Goal: Task Accomplishment & Management: Use online tool/utility

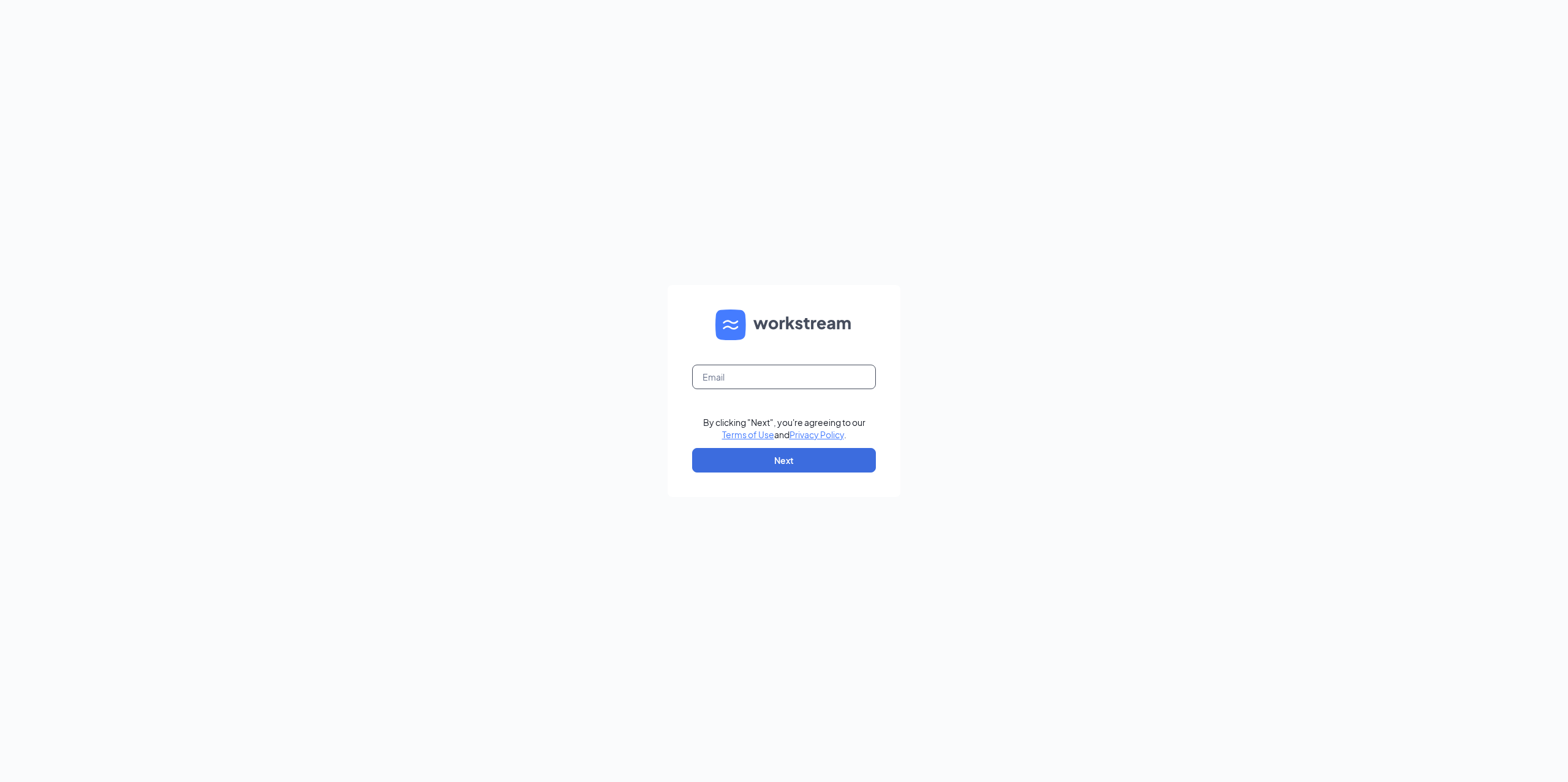
click at [767, 379] on input "text" at bounding box center [784, 377] width 184 height 25
type input "kaylapreston13@gmail.com"
click at [797, 458] on button "Next" at bounding box center [784, 460] width 184 height 25
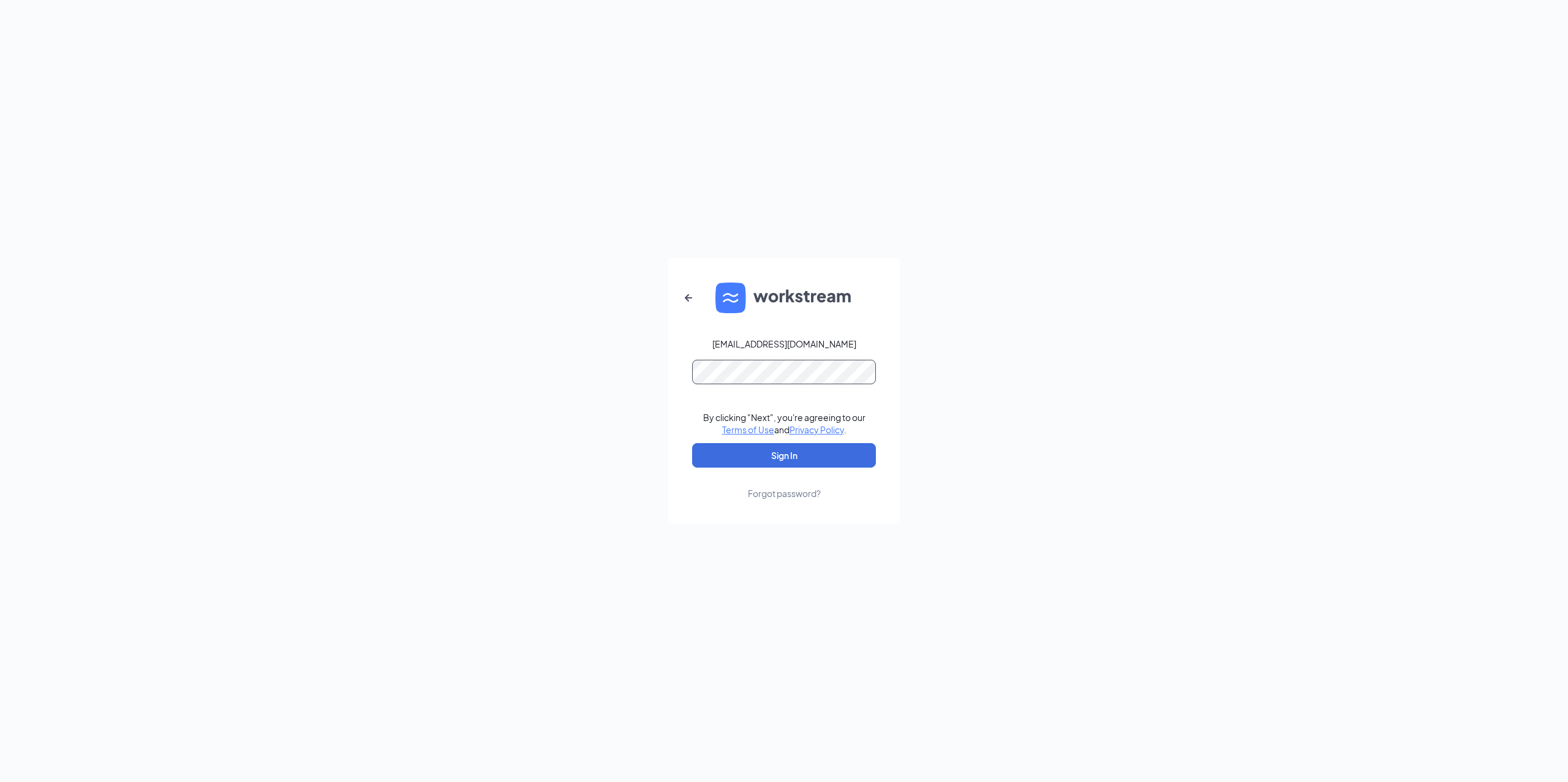
click at [692, 443] on button "Sign In" at bounding box center [784, 456] width 184 height 25
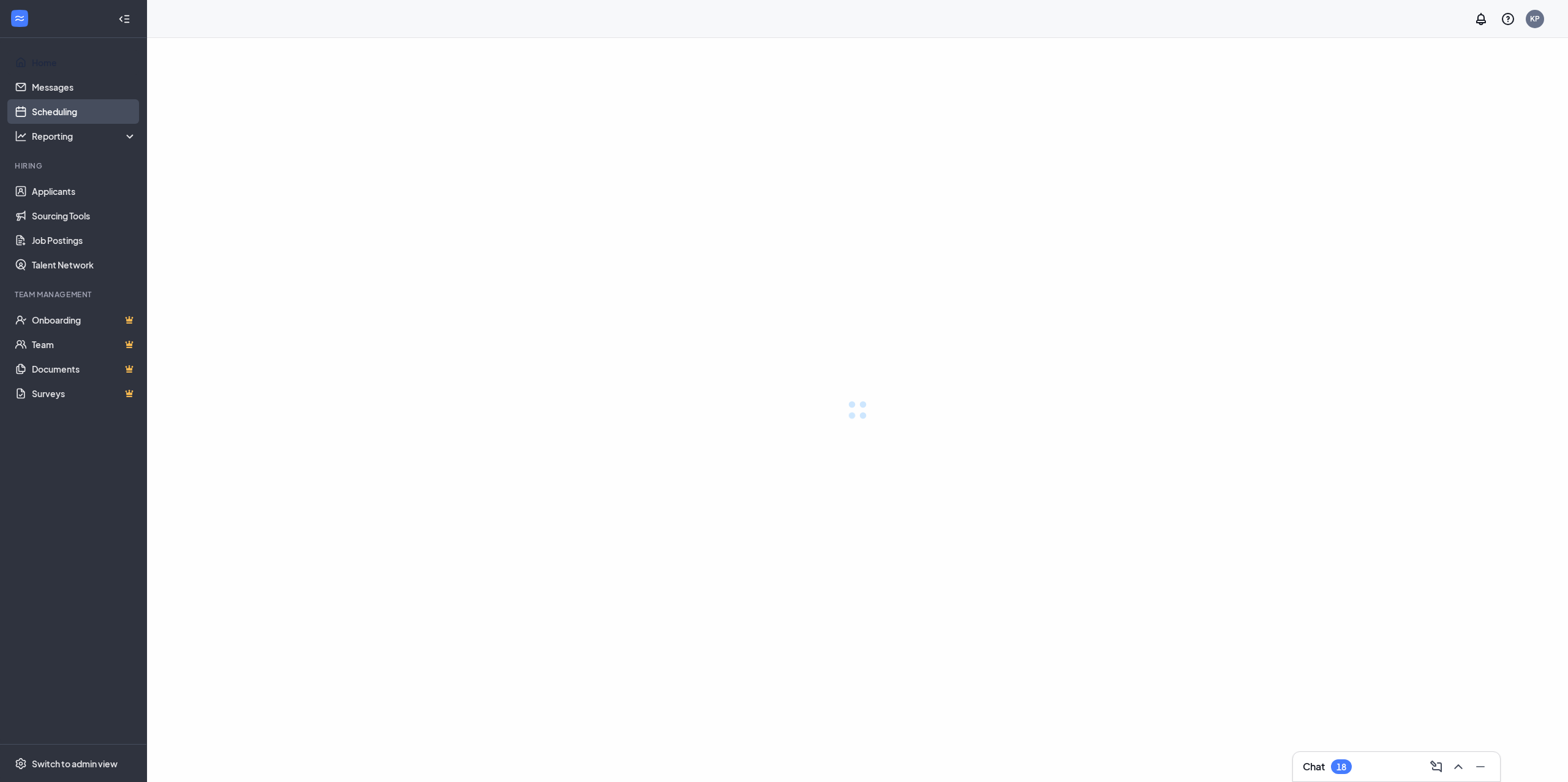
click at [57, 116] on link "Scheduling" at bounding box center [84, 112] width 105 height 25
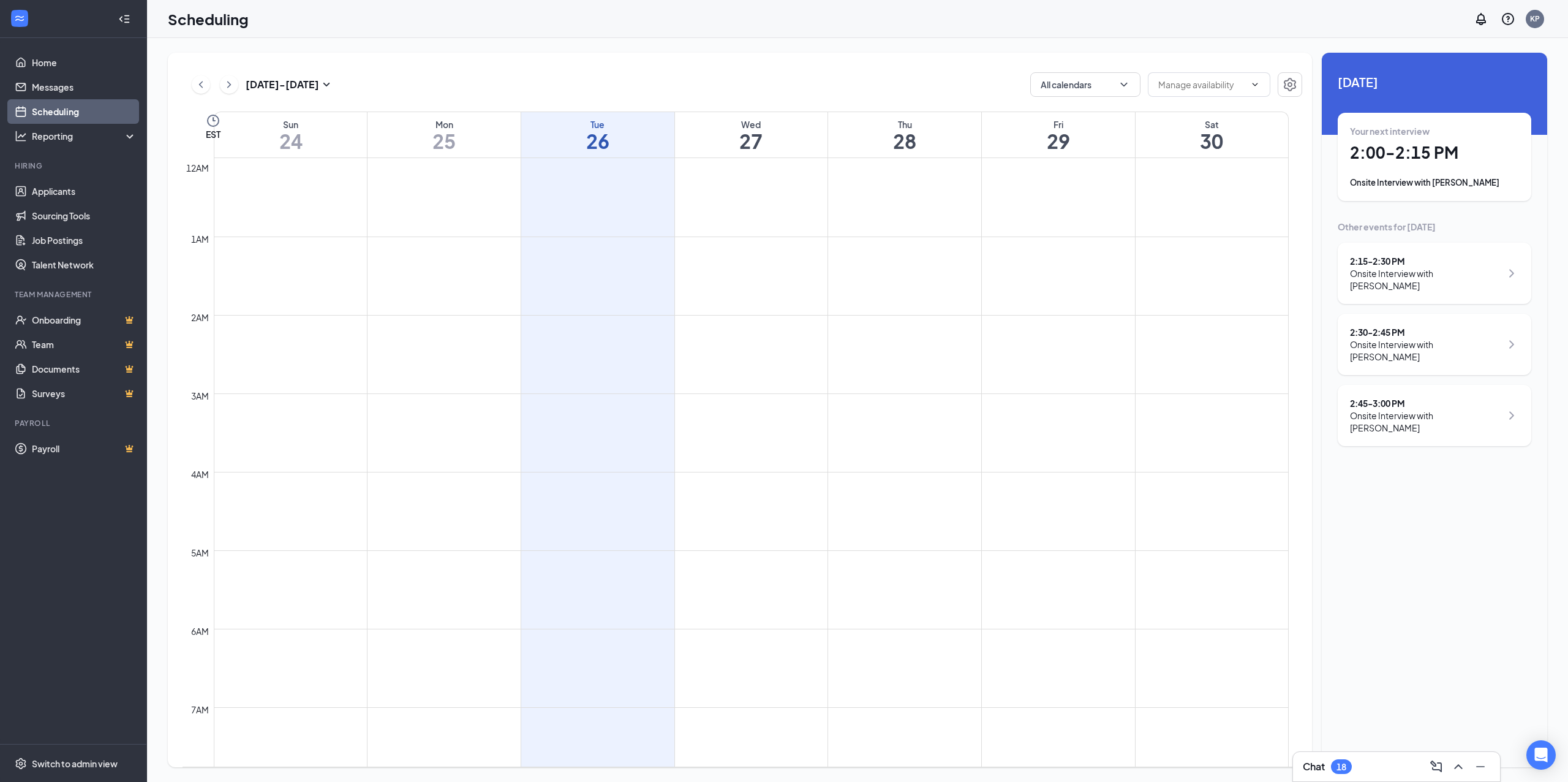
scroll to position [847, 0]
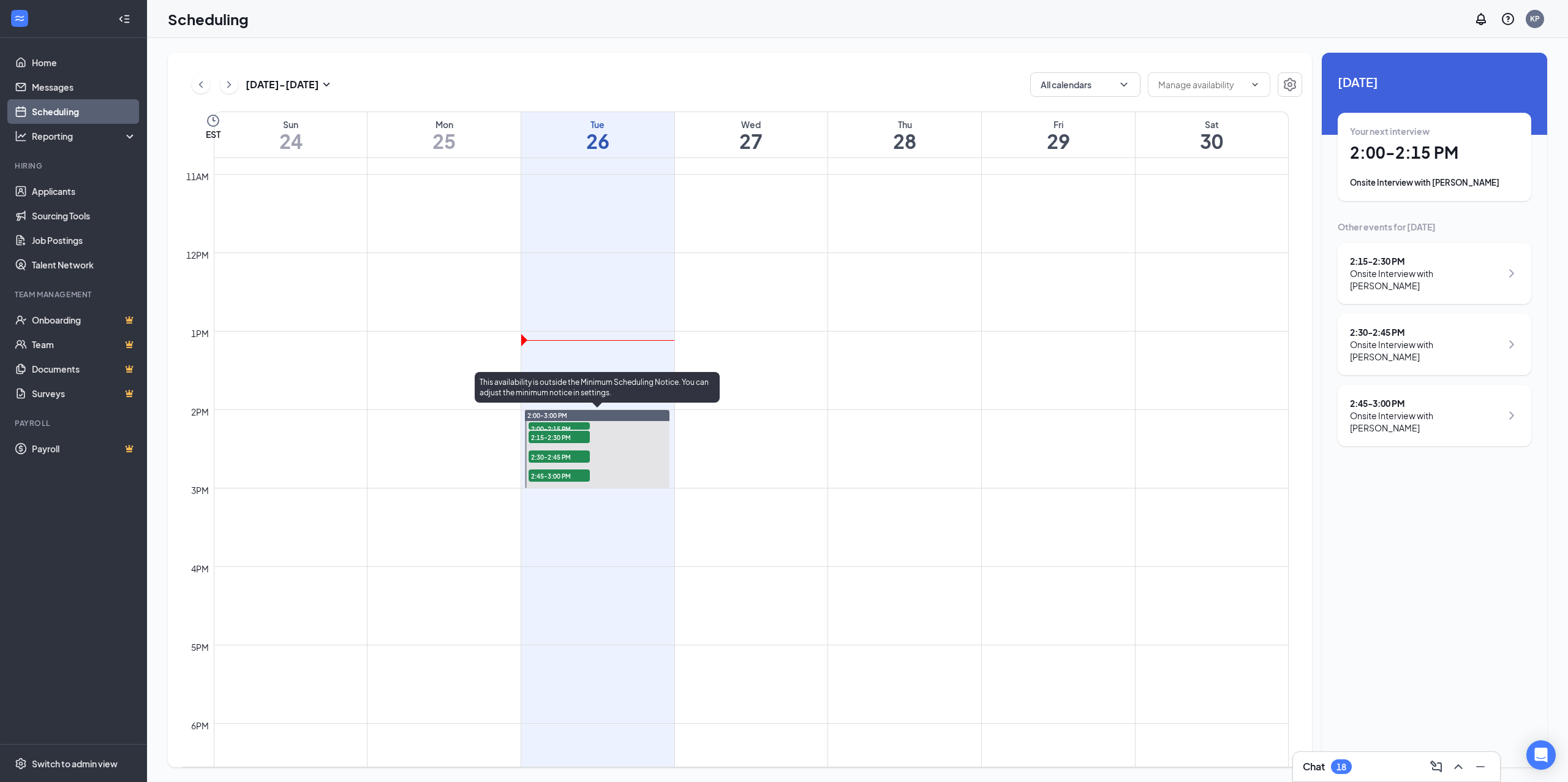
click at [562, 424] on span "2:00-2:15 PM" at bounding box center [559, 429] width 61 height 12
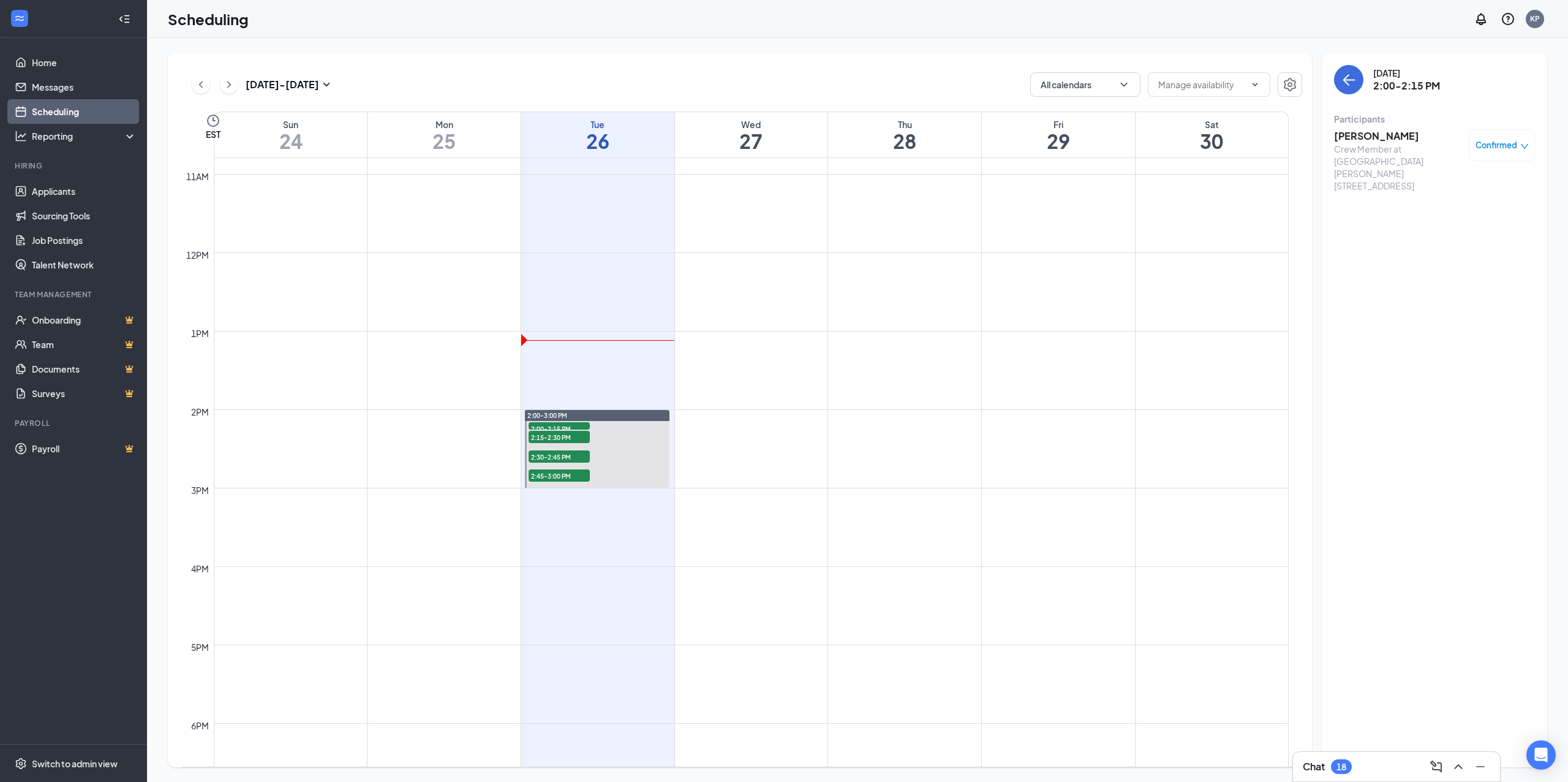
click at [1371, 128] on div "Kdarion Williams Crew Member at Culver's 1555 Veterans Pkwy, Jeffersonville, IN…" at bounding box center [1434, 160] width 201 height 71
click at [1366, 138] on h3 "Kdarion Williams" at bounding box center [1398, 136] width 128 height 14
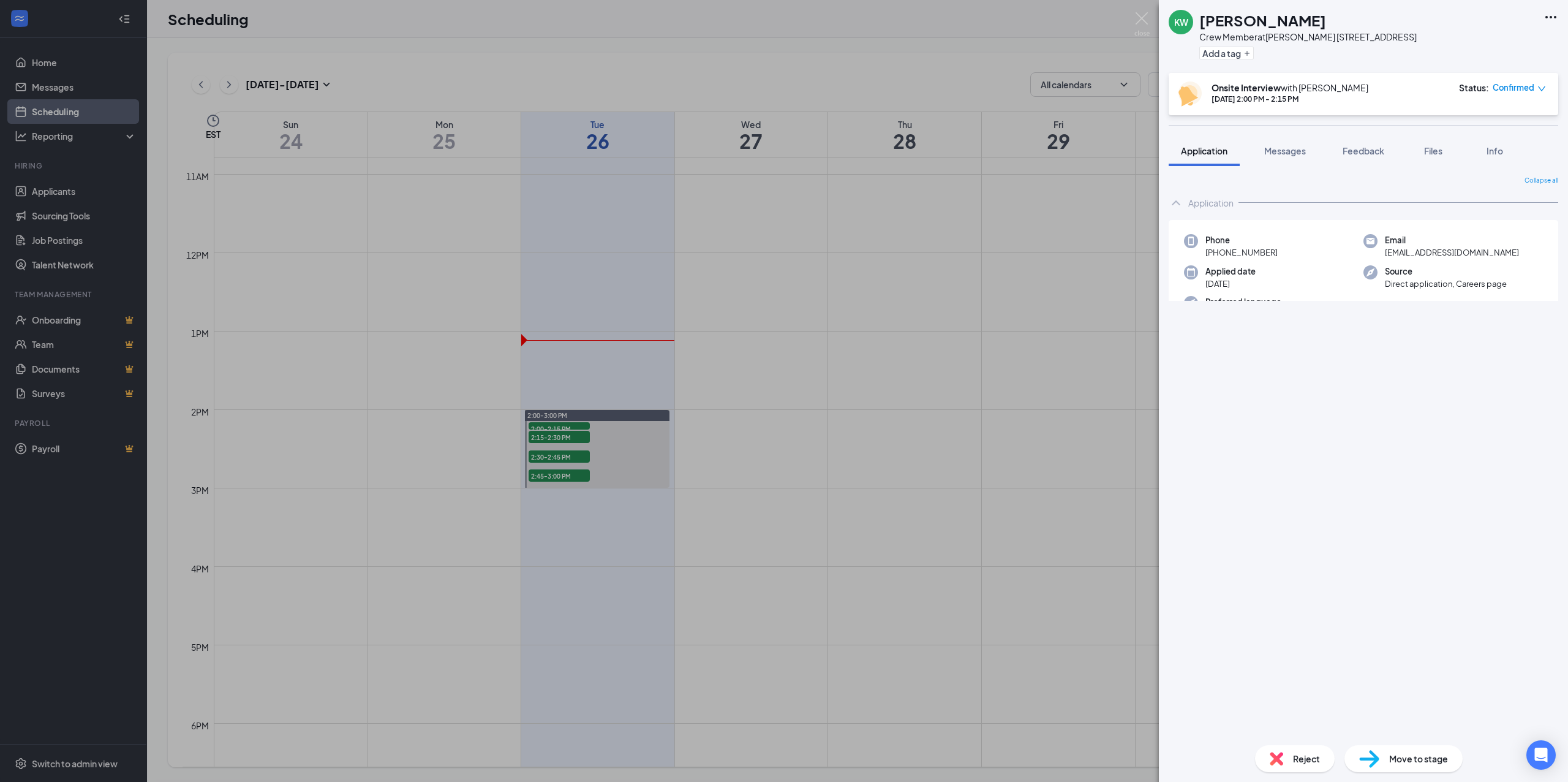
click at [1551, 15] on icon "Ellipses" at bounding box center [1551, 17] width 14 height 14
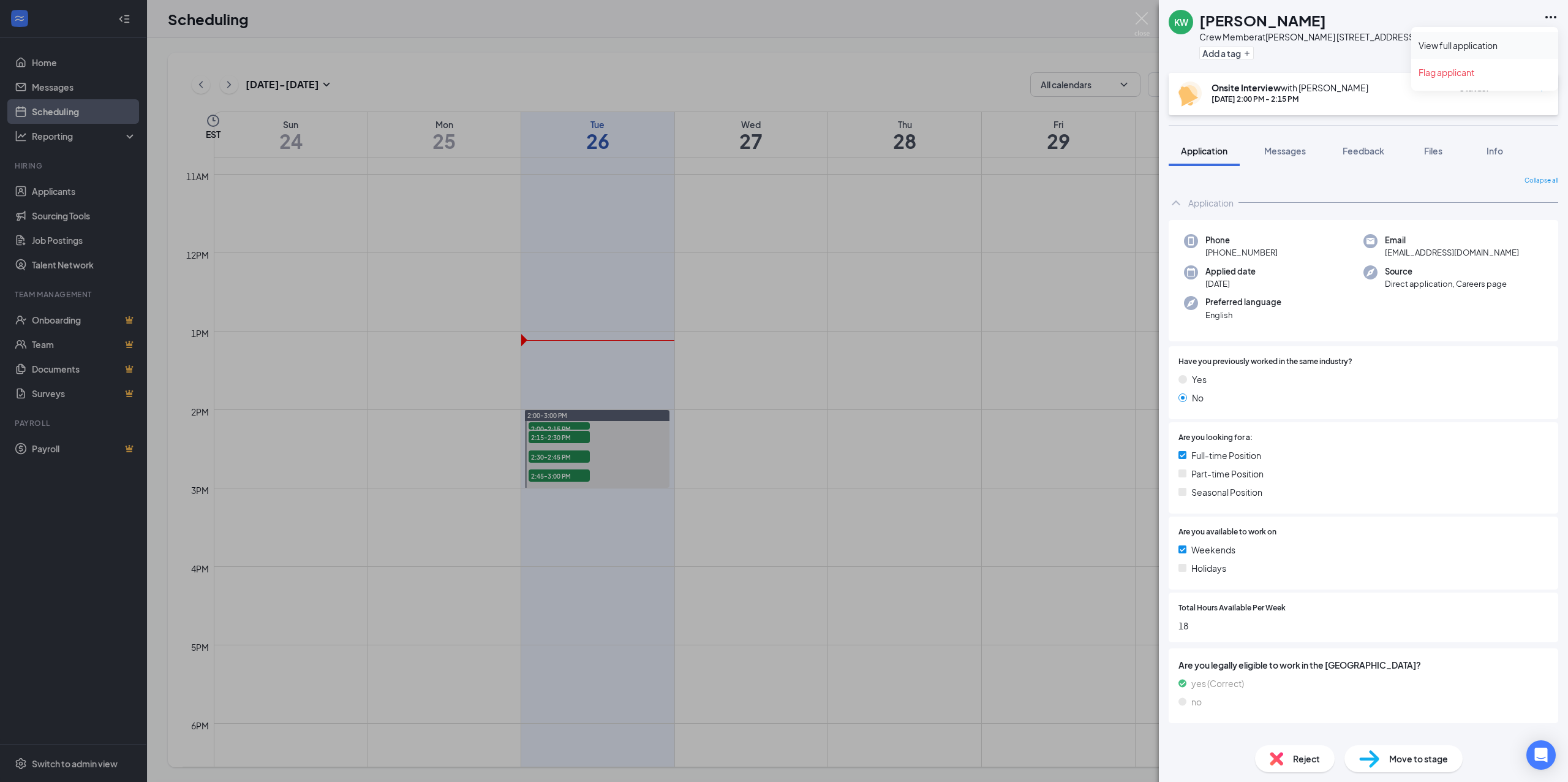
click at [1507, 39] on link "View full application" at bounding box center [1485, 46] width 133 height 12
click at [559, 356] on div "KW Kdarion Williams Crew Member at Culver's 1555 Veterans Pkwy, Jeffersonville,…" at bounding box center [784, 391] width 1568 height 782
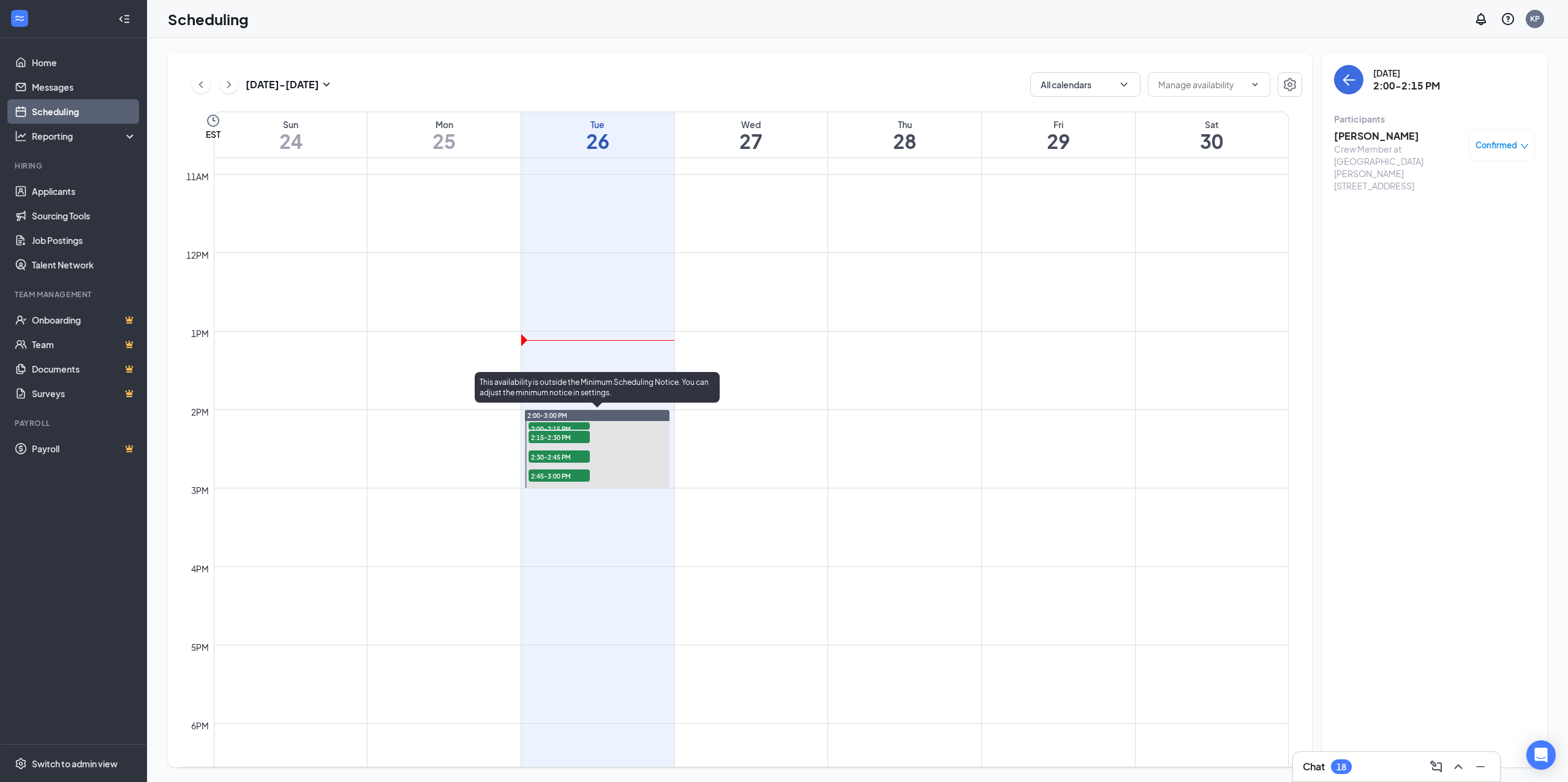
click at [579, 435] on span "2:15-2:30 PM" at bounding box center [559, 437] width 61 height 12
click at [1349, 135] on h3 "Krissandra Taylor" at bounding box center [1398, 136] width 128 height 14
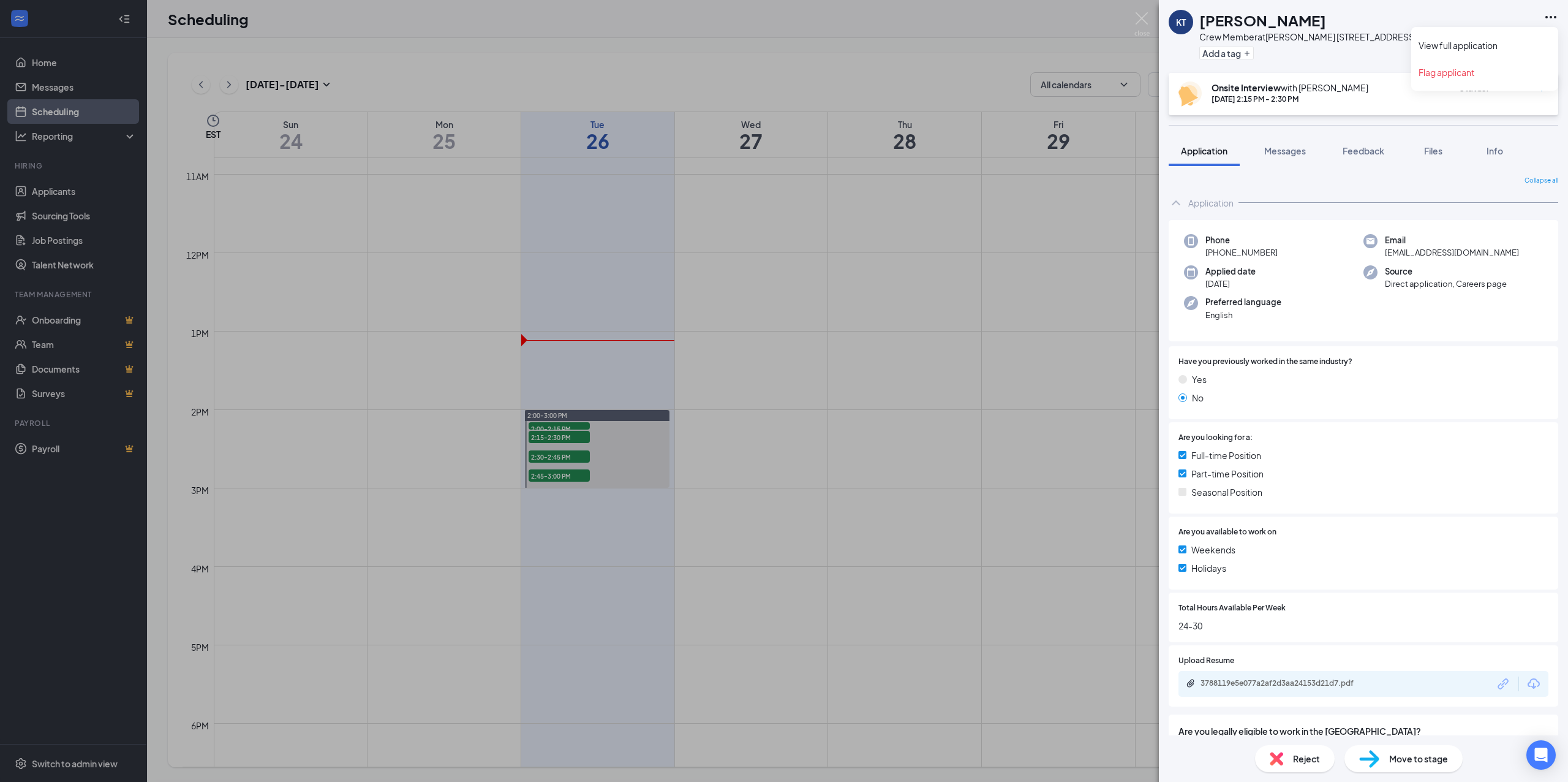
click at [1544, 19] on icon "Ellipses" at bounding box center [1551, 17] width 14 height 14
click at [1501, 42] on link "View full application" at bounding box center [1485, 46] width 133 height 12
click at [553, 452] on div "KT Krissandra Taylor Crew Member at Culver's 1555 Veterans Pkwy, Jeffersonville…" at bounding box center [784, 391] width 1568 height 782
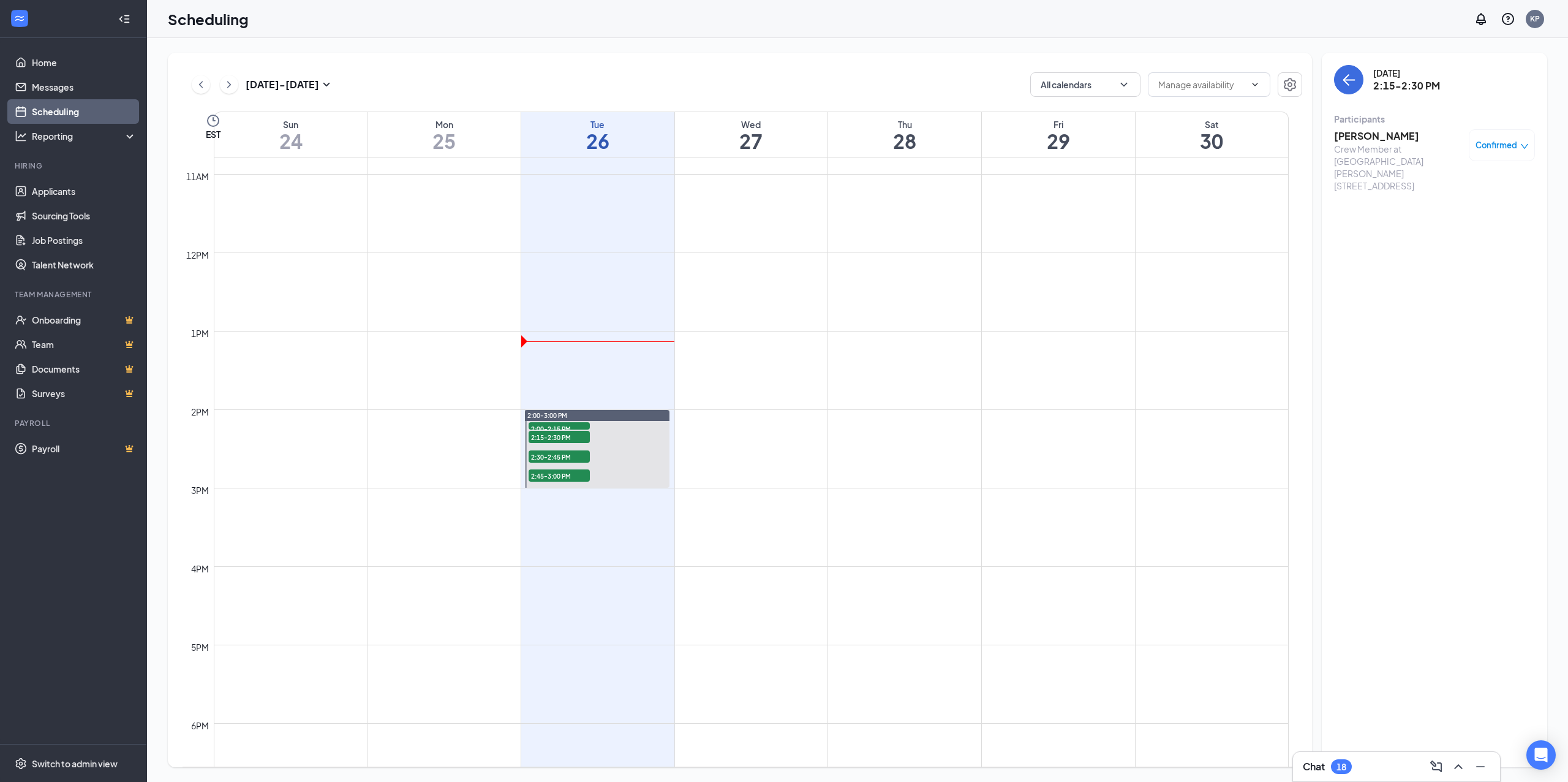
click at [553, 452] on span "2:30-2:45 PM" at bounding box center [559, 456] width 61 height 12
click at [1411, 135] on h3 "Christopher Schimpff" at bounding box center [1398, 136] width 128 height 14
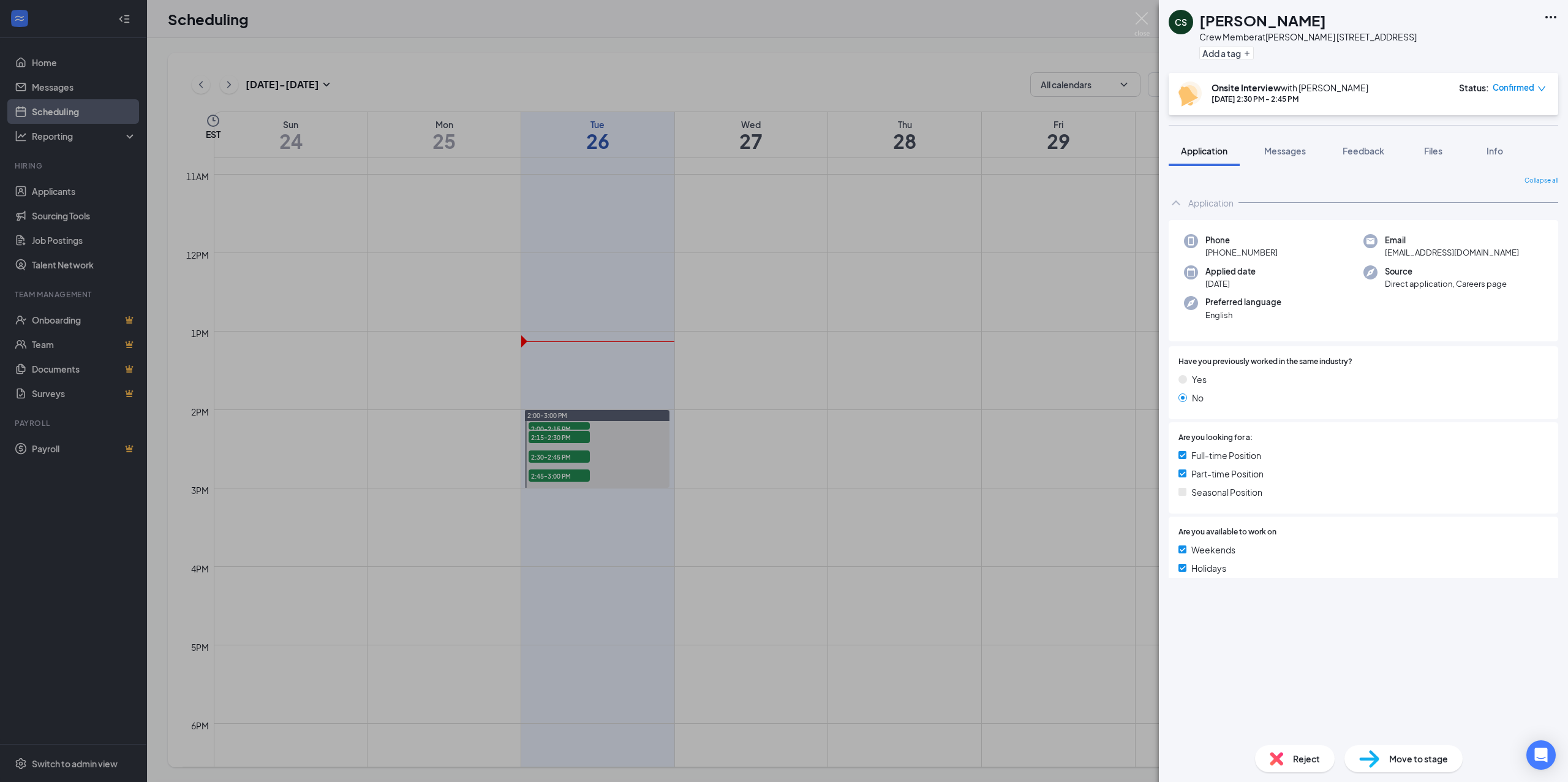
click at [1547, 15] on icon "Ellipses" at bounding box center [1551, 17] width 14 height 14
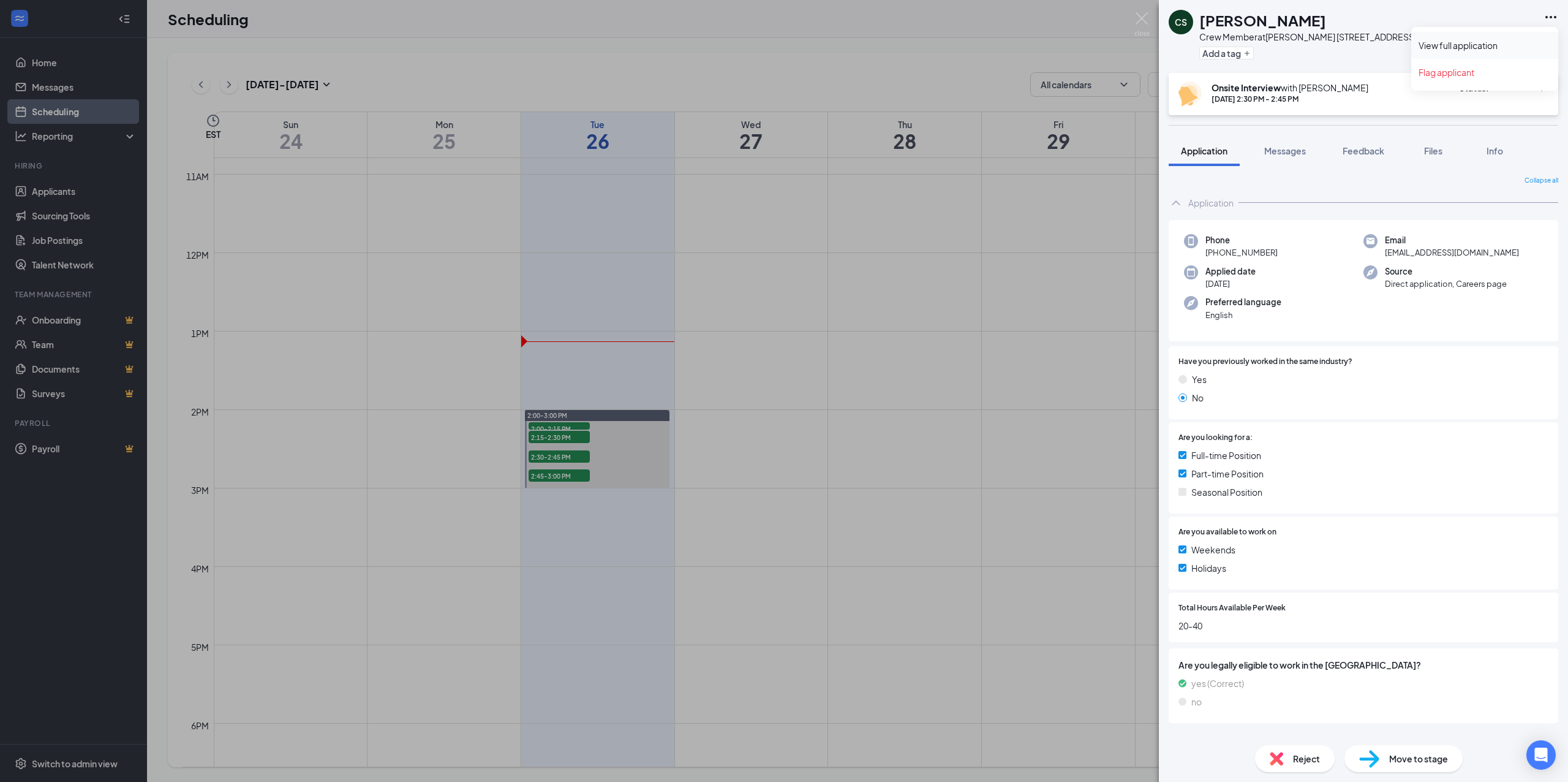
click at [1480, 41] on link "View full application" at bounding box center [1485, 46] width 133 height 12
click at [557, 474] on div "CS Christopher Schimpff Crew Member at Culver's 1555 Veterans Pkwy, Jeffersonvi…" at bounding box center [784, 391] width 1568 height 782
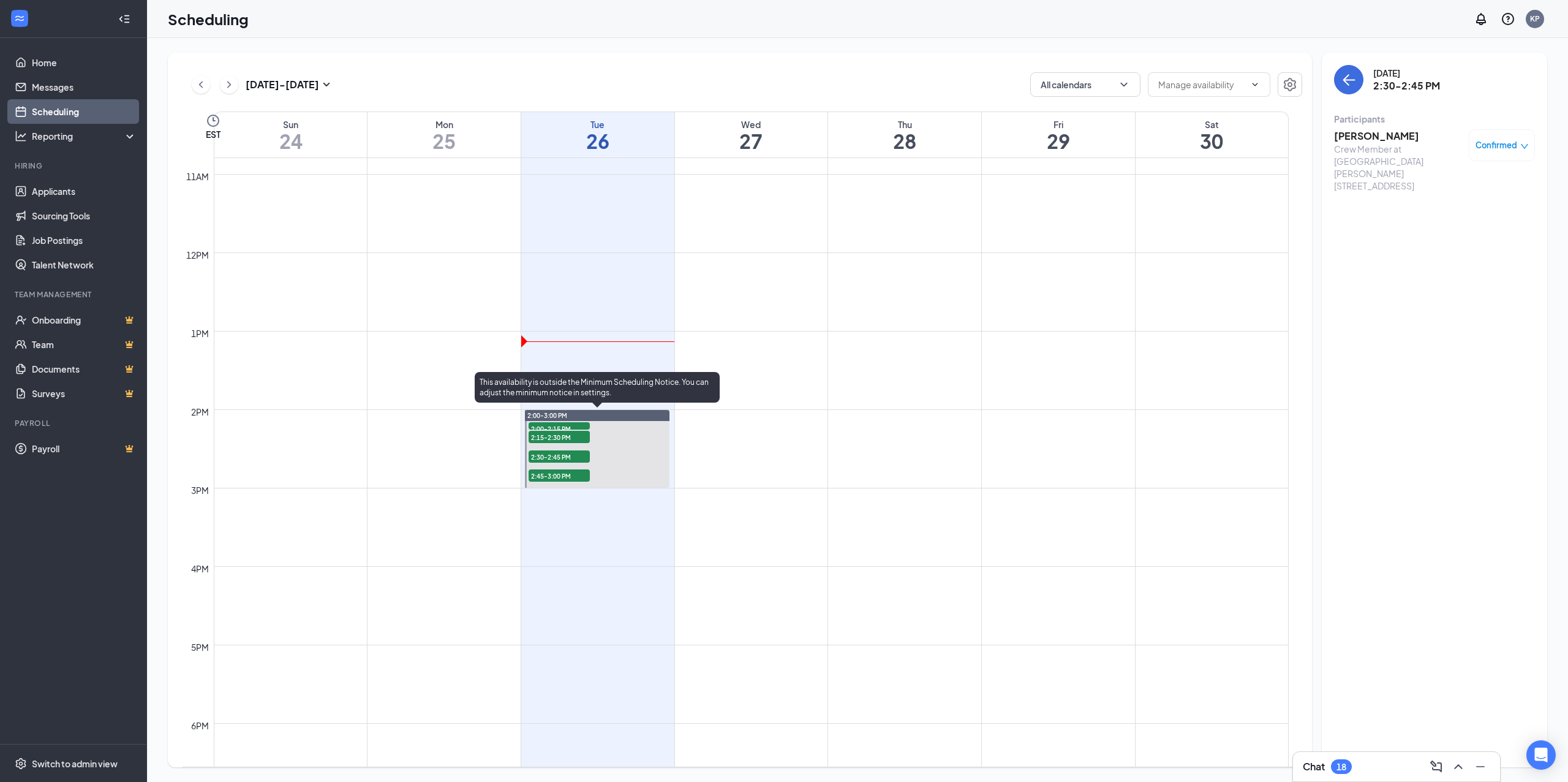
click at [557, 474] on span "2:45-3:00 PM" at bounding box center [559, 476] width 61 height 12
click at [1358, 135] on h3 "[PERSON_NAME]" at bounding box center [1398, 136] width 128 height 14
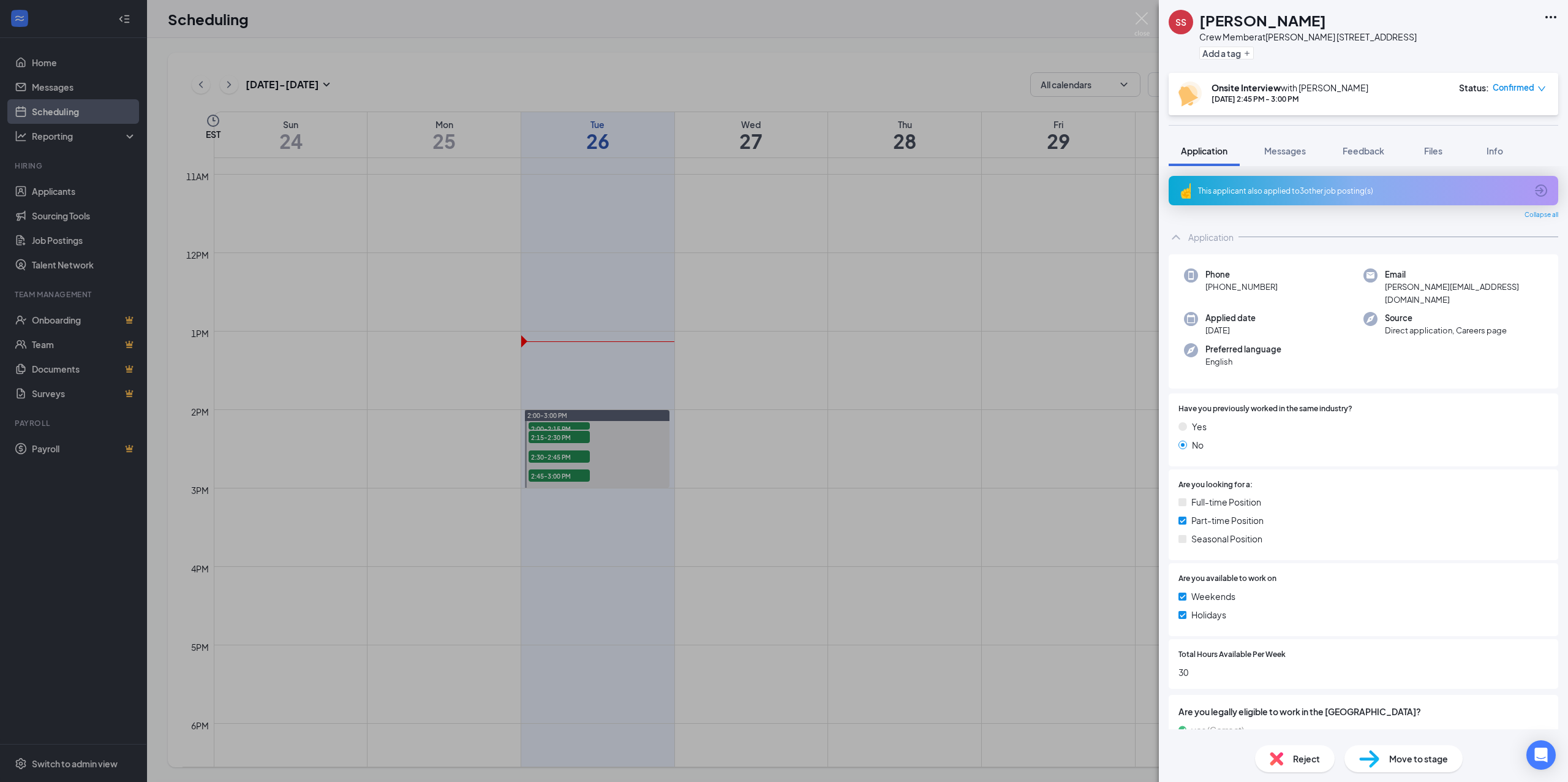
click at [1547, 19] on icon "Ellipses" at bounding box center [1551, 17] width 14 height 14
click at [1509, 47] on link "View full application" at bounding box center [1485, 46] width 133 height 12
click at [368, 275] on div "SS sabrina sullivan Crew Member at Culver's 1555 Veterans Pkwy, Jeffersonville,…" at bounding box center [784, 391] width 1568 height 782
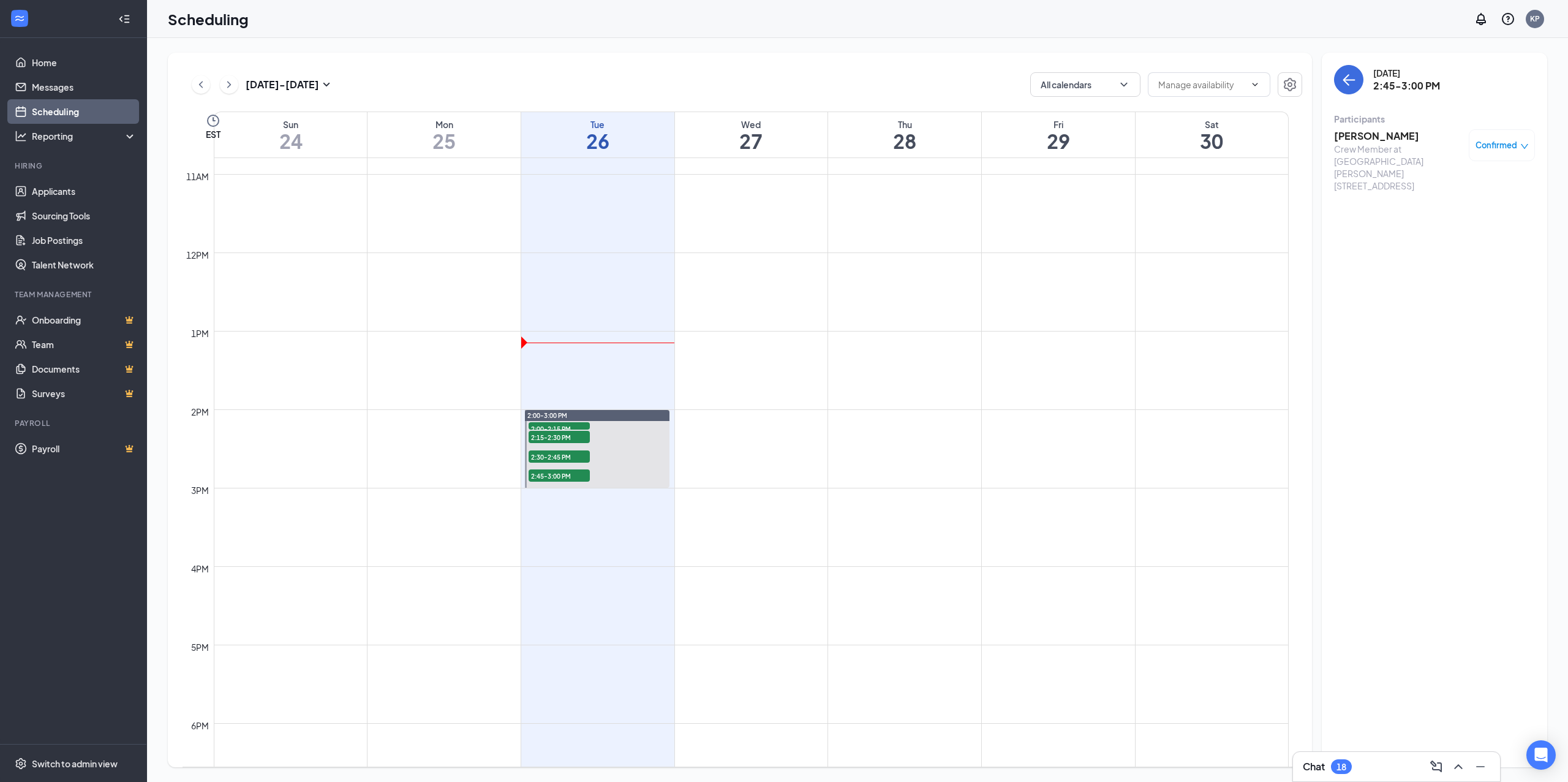
scroll to position [929, 0]
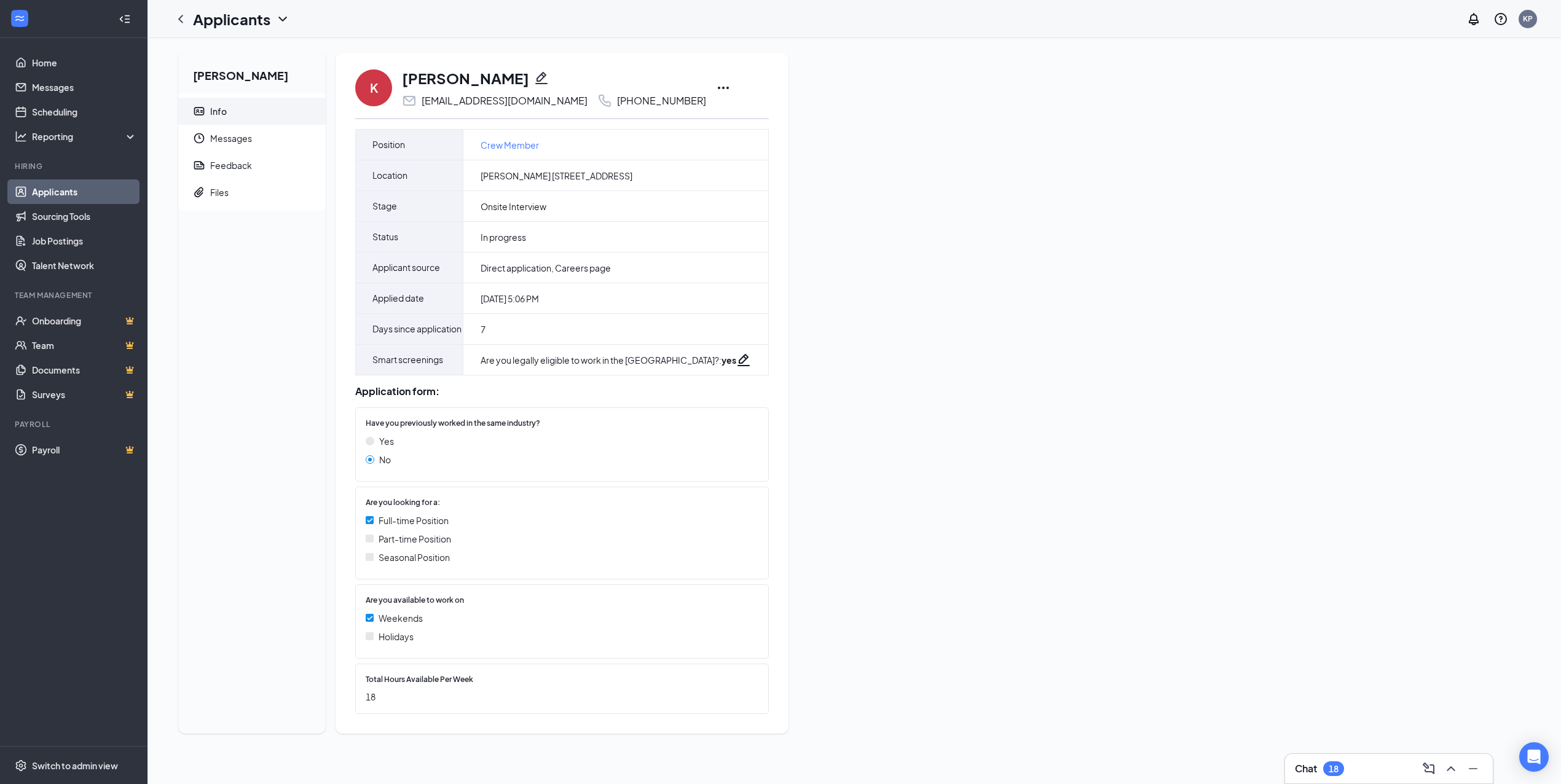
click at [716, 89] on icon "Ellipses" at bounding box center [723, 87] width 15 height 15
click at [708, 483] on p "Print applicant" at bounding box center [719, 487] width 106 height 12
click at [716, 91] on icon "Ellipses" at bounding box center [723, 87] width 15 height 15
click at [735, 491] on p "Print applicant" at bounding box center [750, 487] width 106 height 12
click at [716, 87] on icon "Ellipses" at bounding box center [723, 87] width 15 height 15
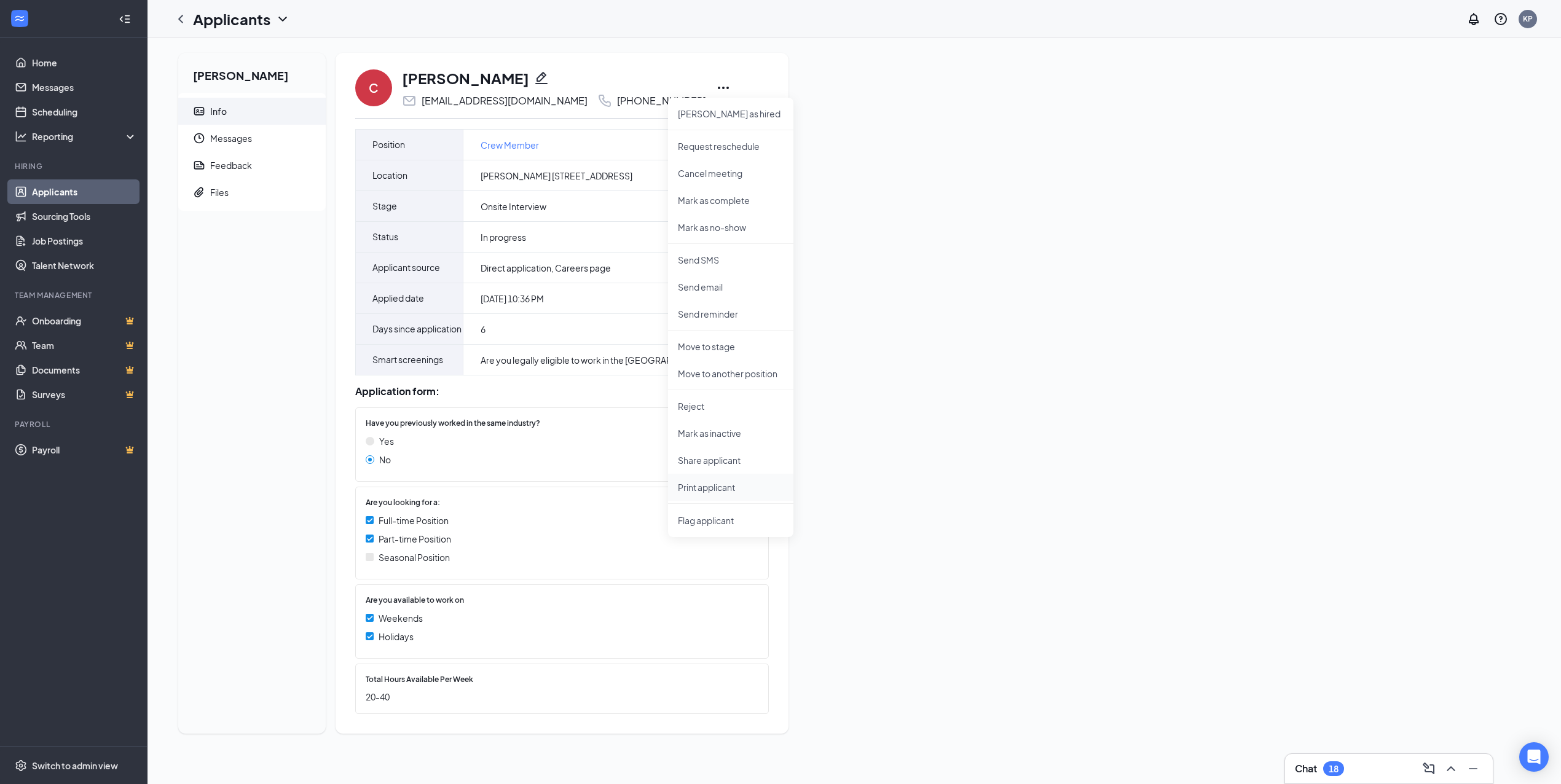
click at [719, 490] on p "Print applicant" at bounding box center [730, 487] width 106 height 12
click at [796, 89] on icon "Ellipses" at bounding box center [803, 87] width 15 height 15
click at [770, 488] on p "Print applicant" at bounding box center [765, 487] width 106 height 12
